Goal: Transaction & Acquisition: Purchase product/service

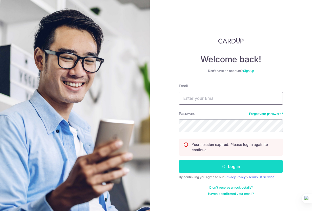
type input "stevenlim@mightyvelo.com"
click at [233, 166] on button "Log in" at bounding box center [231, 166] width 104 height 13
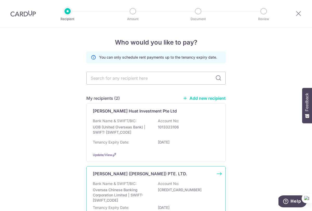
click at [143, 186] on div "Bank Name & SWIFT/BIC: Oversea Chinese Banking Corporation Limited | SWIFT: OCB…" at bounding box center [156, 192] width 126 height 22
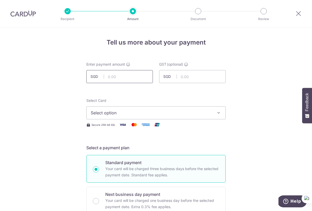
click at [118, 78] on input "text" at bounding box center [119, 76] width 67 height 13
type input "7,223.77"
click at [136, 114] on span "Select option" at bounding box center [151, 113] width 121 height 6
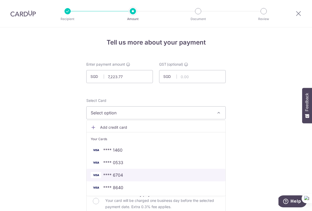
click at [121, 174] on span "**** 6704" at bounding box center [113, 175] width 20 height 6
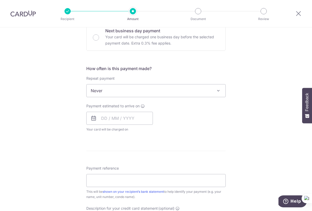
scroll to position [164, 0]
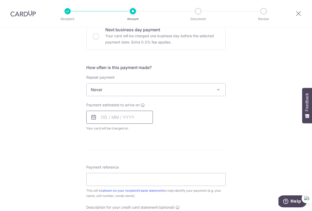
click at [143, 119] on input "text" at bounding box center [119, 117] width 67 height 13
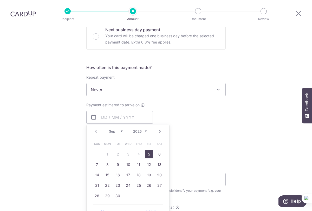
click at [146, 153] on link "5" at bounding box center [149, 154] width 8 height 8
type input "[DATE]"
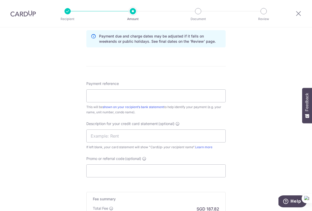
scroll to position [286, 0]
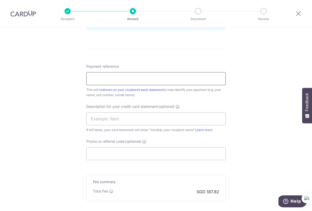
click at [112, 79] on input "Payment reference" at bounding box center [155, 78] width 139 height 13
click at [104, 85] on div "Payment reference This will be shown on your recipient’s bank statement to help…" at bounding box center [155, 81] width 139 height 34
click at [104, 80] on input "Payment reference" at bounding box center [155, 78] width 139 height 13
paste input "90009740 & 101442"
click at [113, 79] on input "90009740 & 101442" at bounding box center [155, 78] width 139 height 13
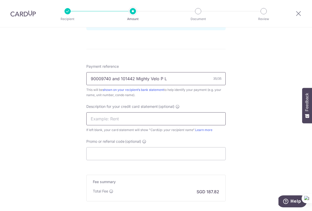
type input "90009740 and 101442 Mighty Velo P L"
click at [122, 120] on input "text" at bounding box center [155, 118] width 139 height 13
type input "IHQ Sep Rent"
click at [125, 155] on input "Promo or referral code (optional)" at bounding box center [155, 153] width 139 height 13
paste input "MightyV170"
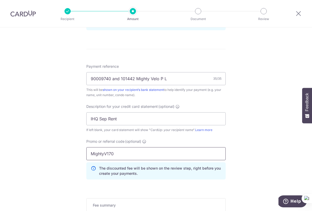
type input "MightyV170"
click at [264, 146] on div "Tell us more about your payment Enter payment amount SGD 7,223.77 7223.77 GST (…" at bounding box center [156, 16] width 312 height 550
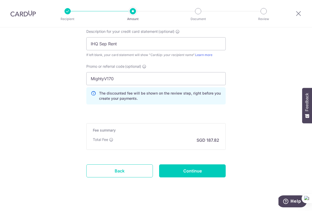
scroll to position [367, 0]
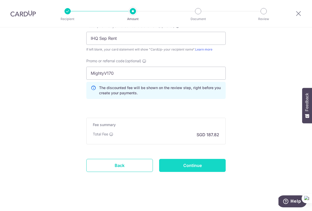
click at [195, 167] on input "Continue" at bounding box center [192, 165] width 67 height 13
type input "Create Schedule"
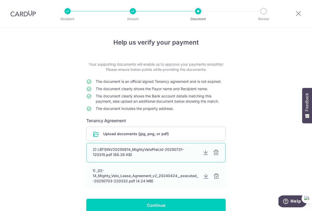
click at [214, 151] on div at bounding box center [216, 152] width 6 height 6
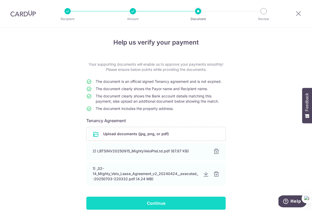
click at [158, 204] on input "Continue" at bounding box center [155, 202] width 139 height 13
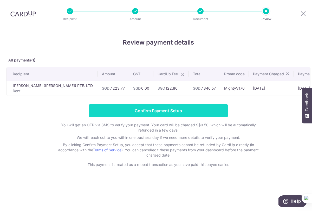
click at [156, 113] on input "Confirm Payment Setup" at bounding box center [158, 110] width 139 height 13
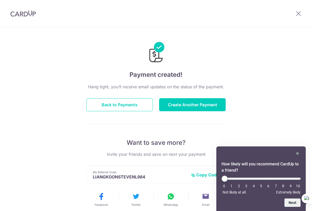
click at [247, 74] on div "Payment created! Hang tight, you’ll receive email updates on the status of the …" at bounding box center [156, 166] width 312 height 278
click at [298, 14] on icon at bounding box center [299, 13] width 6 height 7
